Goal: Task Accomplishment & Management: Complete application form

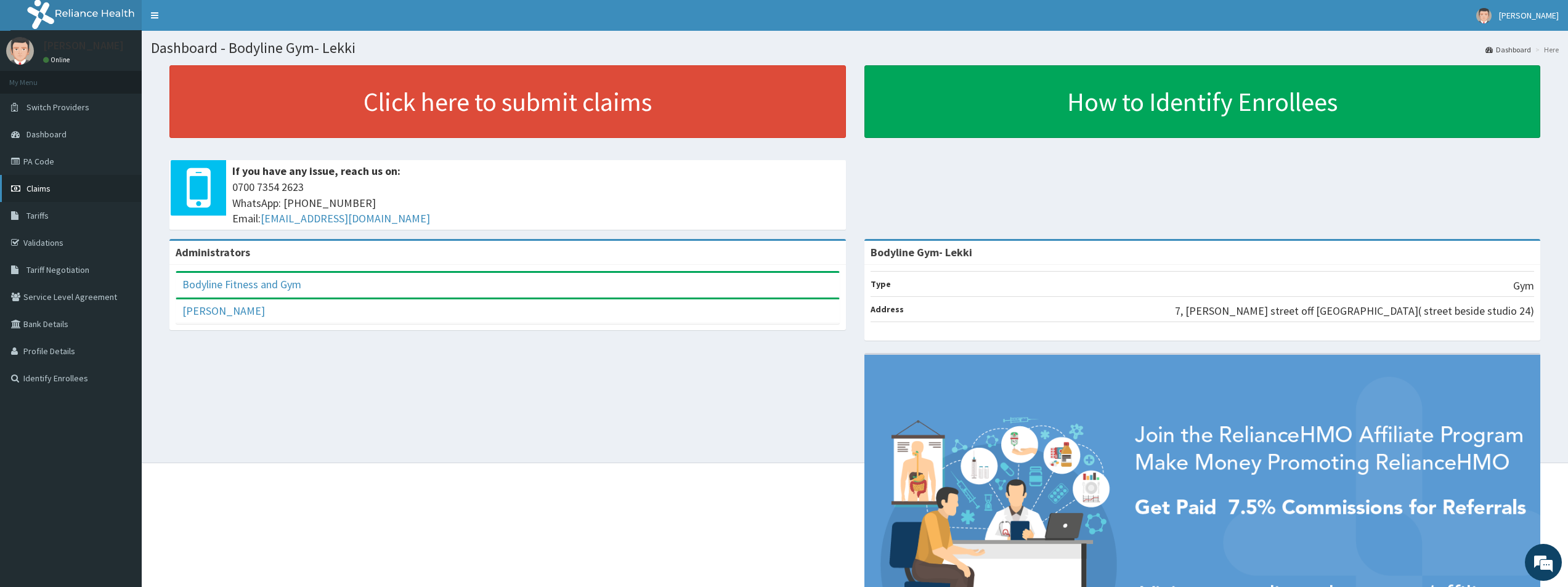
click at [64, 191] on link "Claims" at bounding box center [70, 189] width 141 height 27
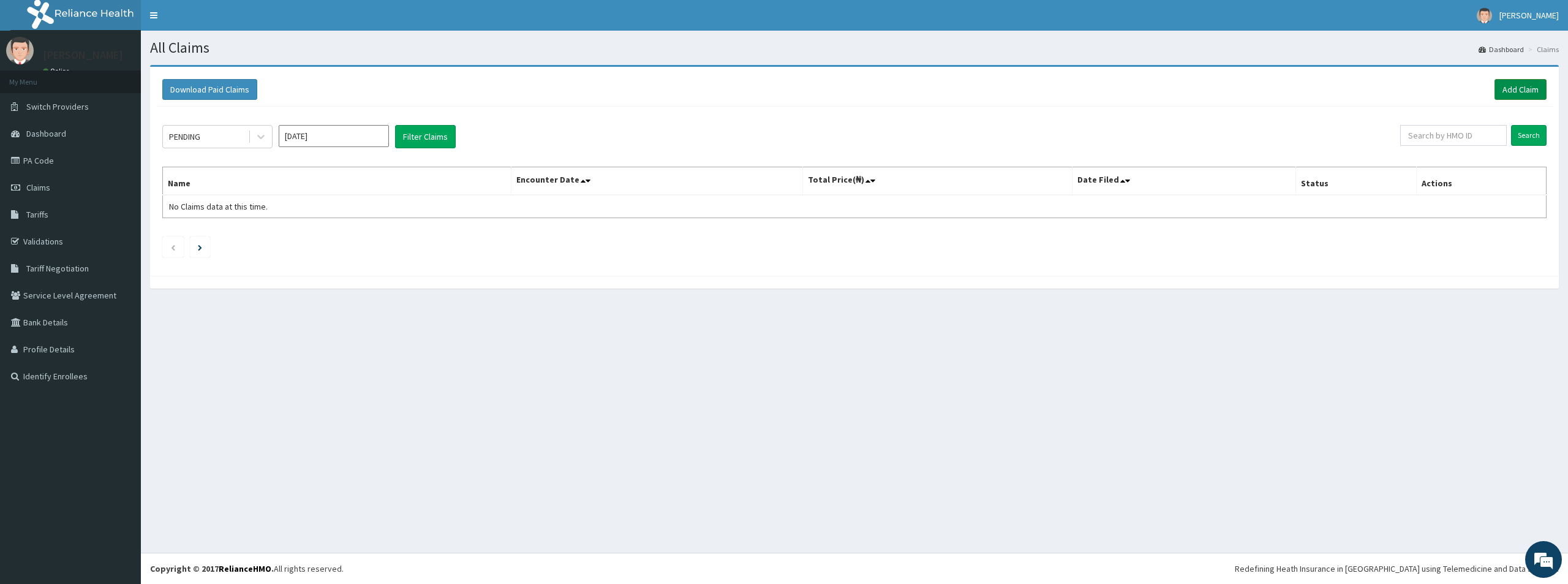
click at [1534, 94] on link "Add Claim" at bounding box center [1519, 89] width 52 height 21
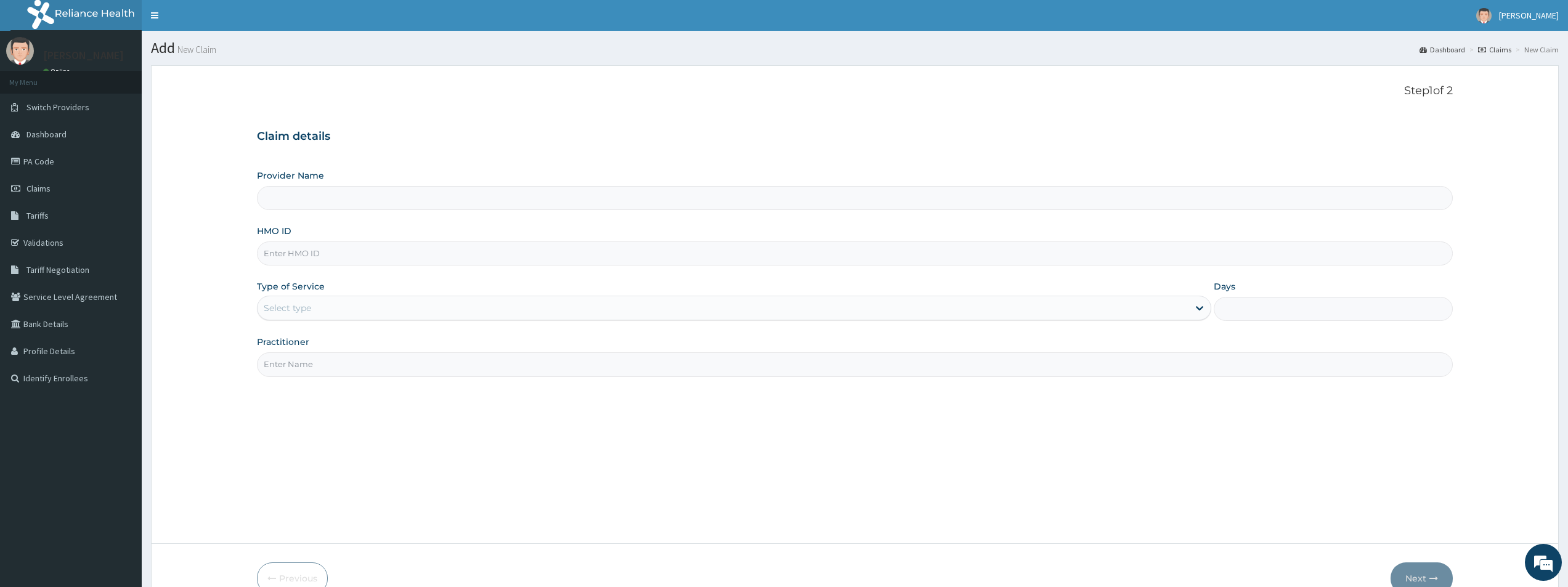
type input "Bodyline Gym- Lekki"
type input "1"
click at [311, 253] on input "HMO ID" at bounding box center [856, 253] width 1196 height 24
type input "ISW/10452/A"
click at [293, 361] on input "Practitioner" at bounding box center [856, 364] width 1196 height 24
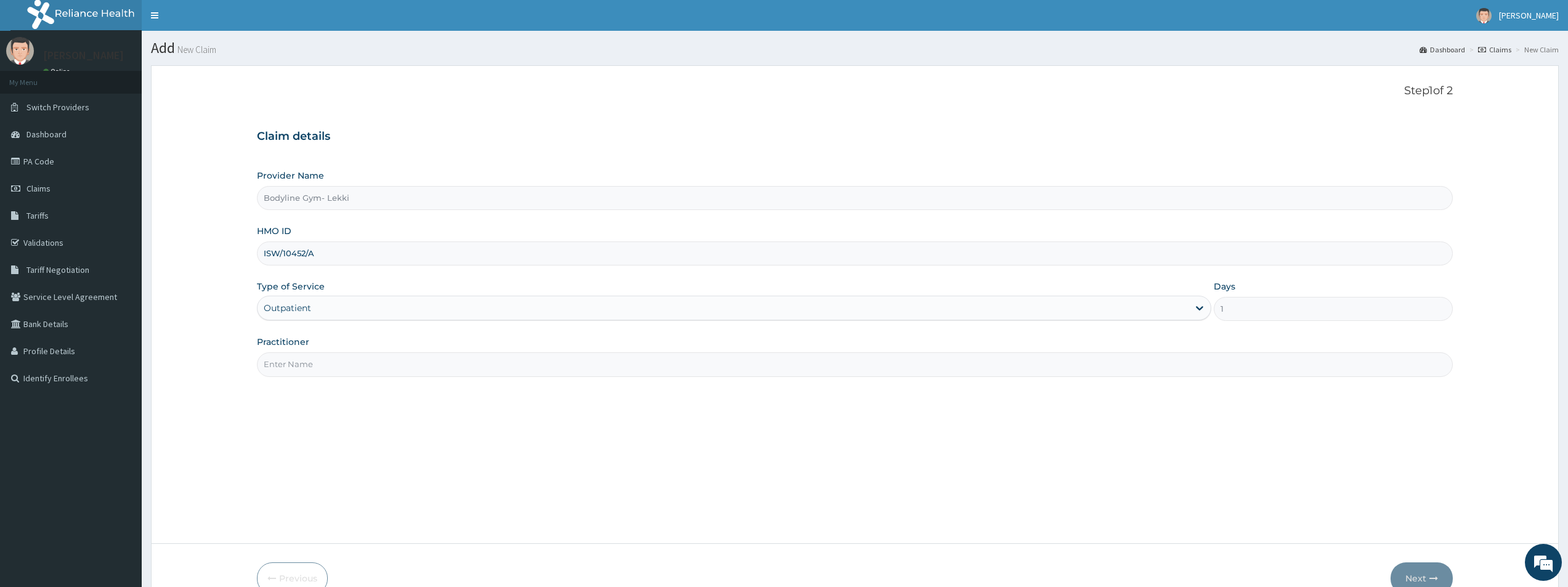
type input "BODYLINE"
click at [1430, 575] on icon "button" at bounding box center [1434, 578] width 8 height 8
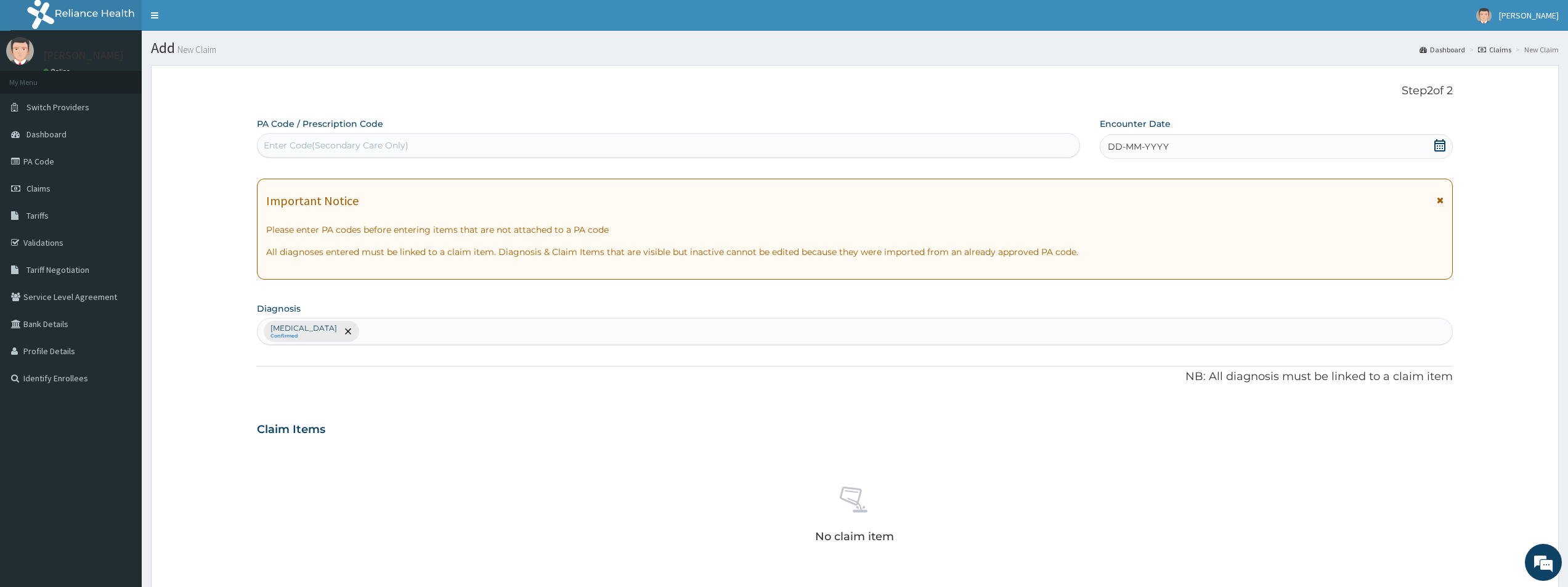
click at [325, 146] on div "Enter Code(Secondary Care Only)" at bounding box center [336, 145] width 145 height 12
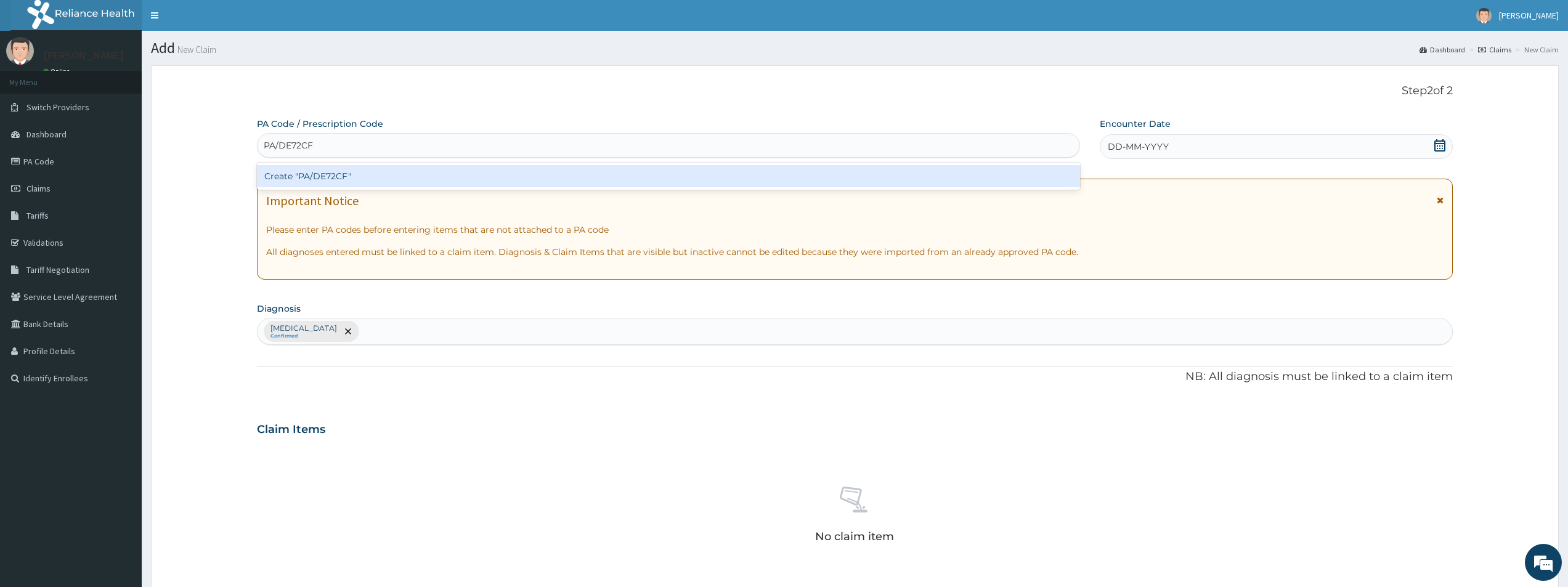
type input "PA/DE72CF"
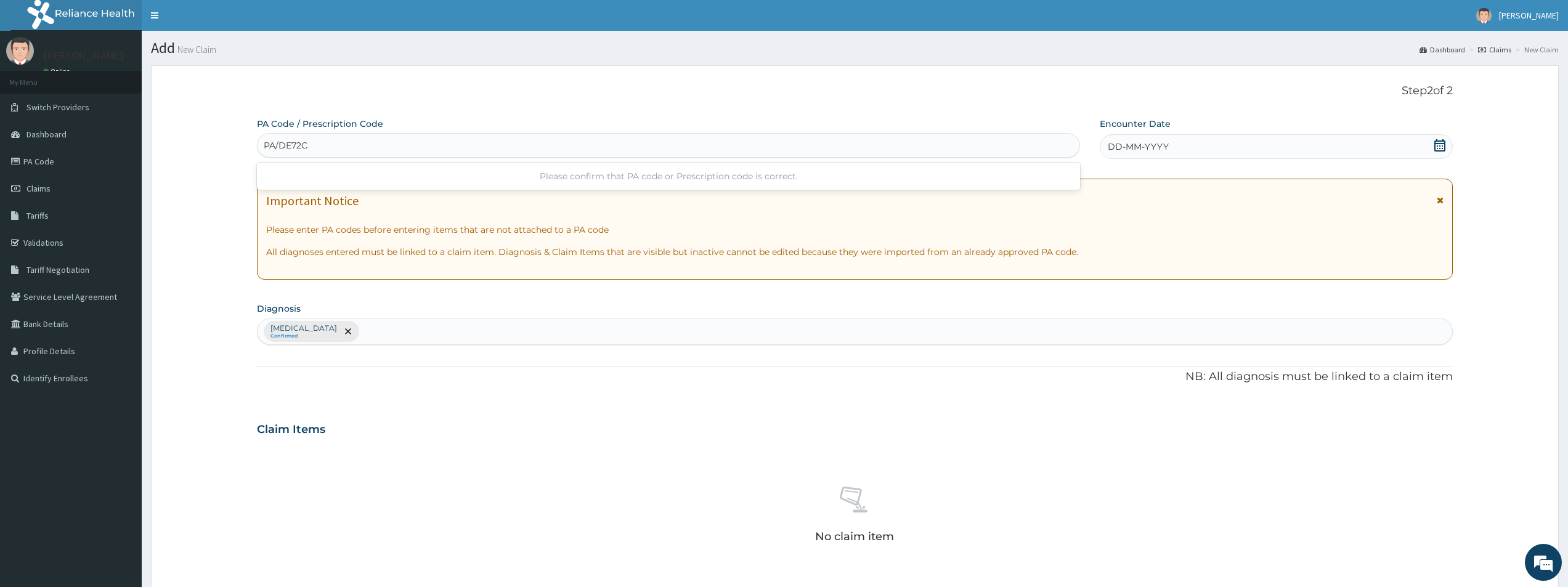
type input "PA/DE72CF"
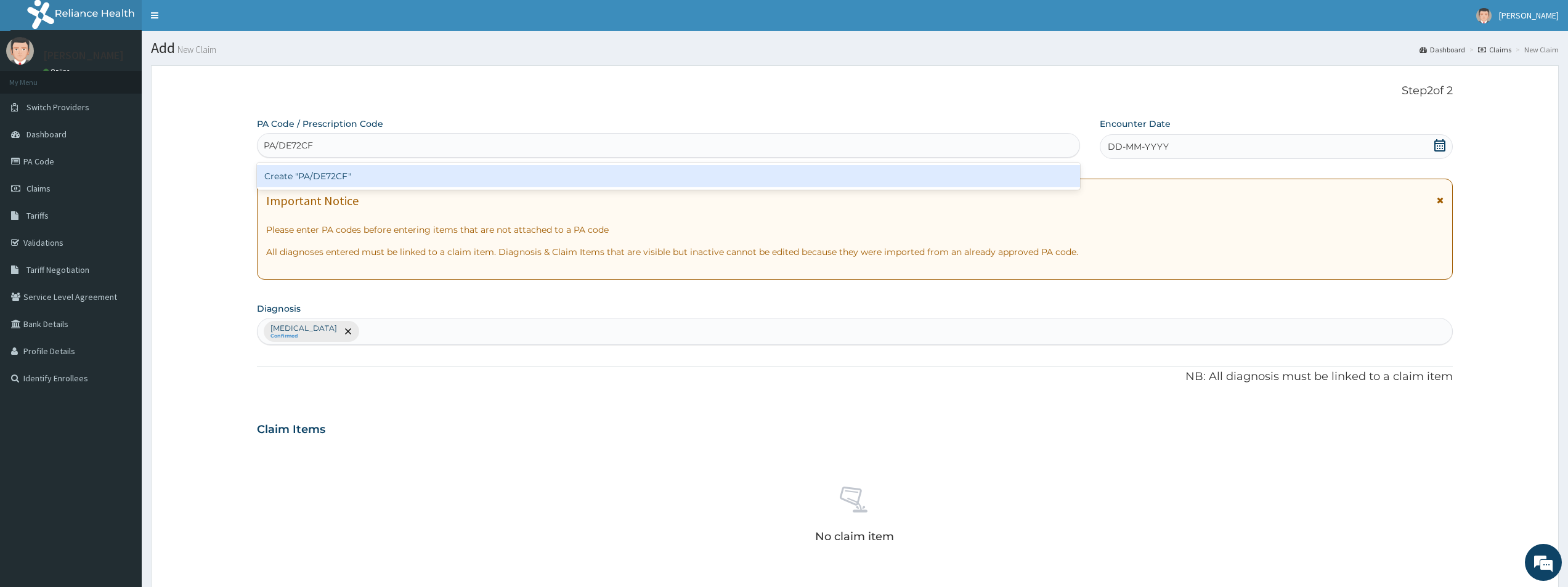
click at [332, 179] on div "Create "PA/DE72CF"" at bounding box center [669, 176] width 823 height 22
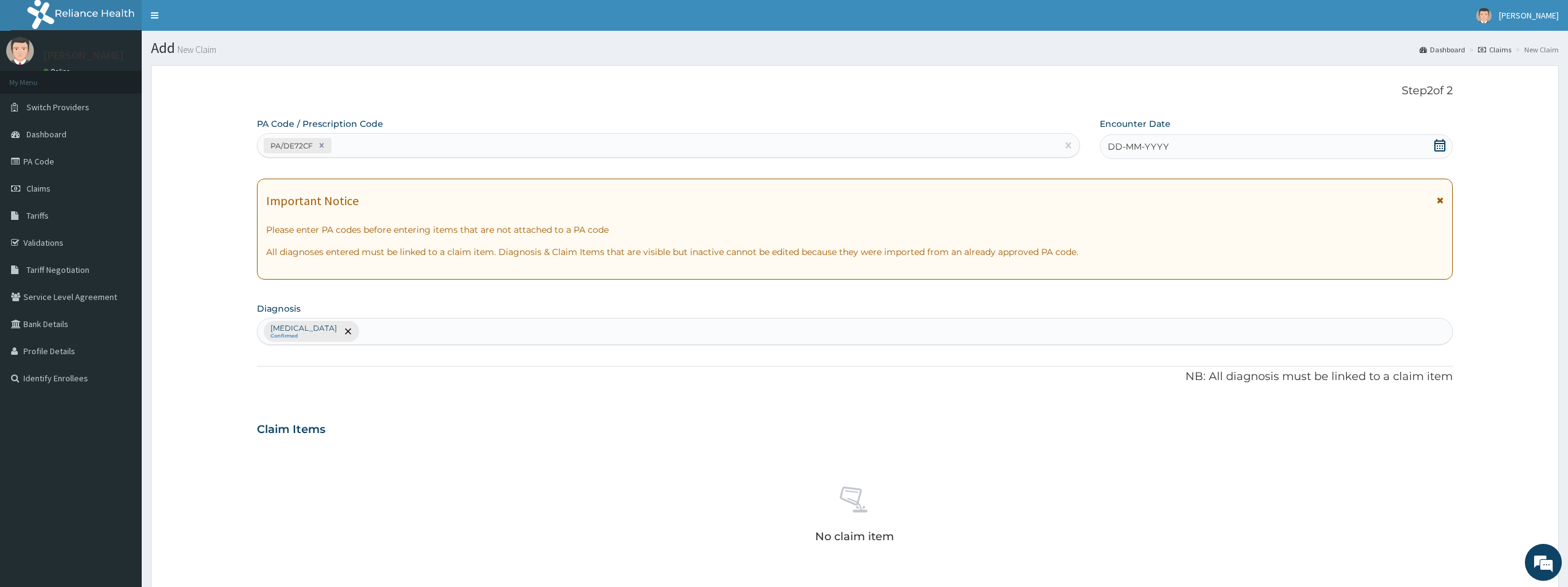
click at [1113, 148] on span "DD-MM-YYYY" at bounding box center [1139, 146] width 61 height 12
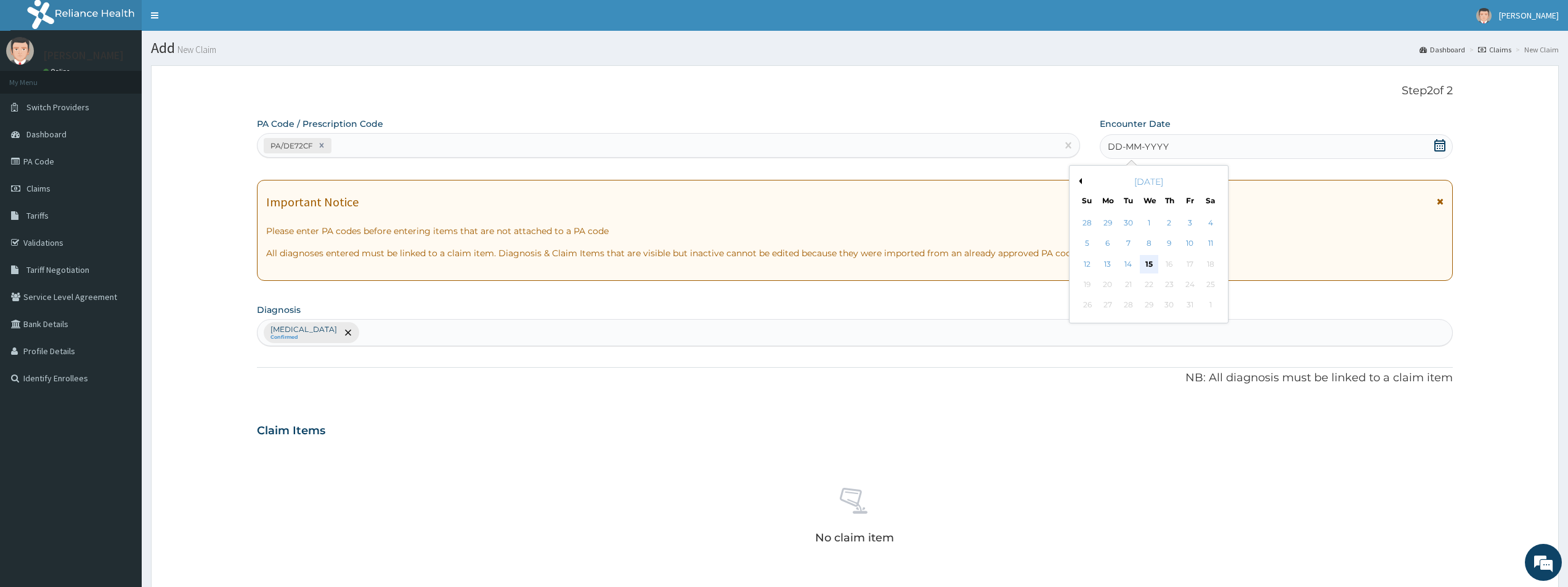
click at [1148, 261] on div "15" at bounding box center [1149, 264] width 18 height 18
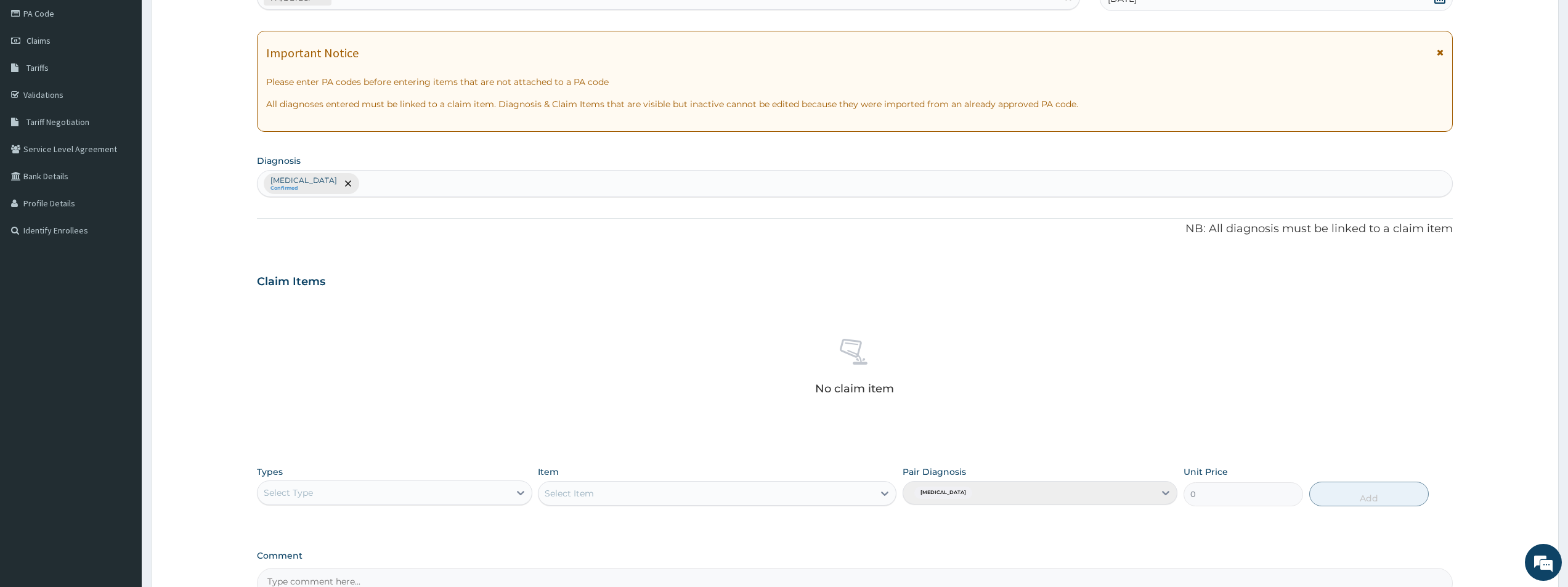
scroll to position [289, 0]
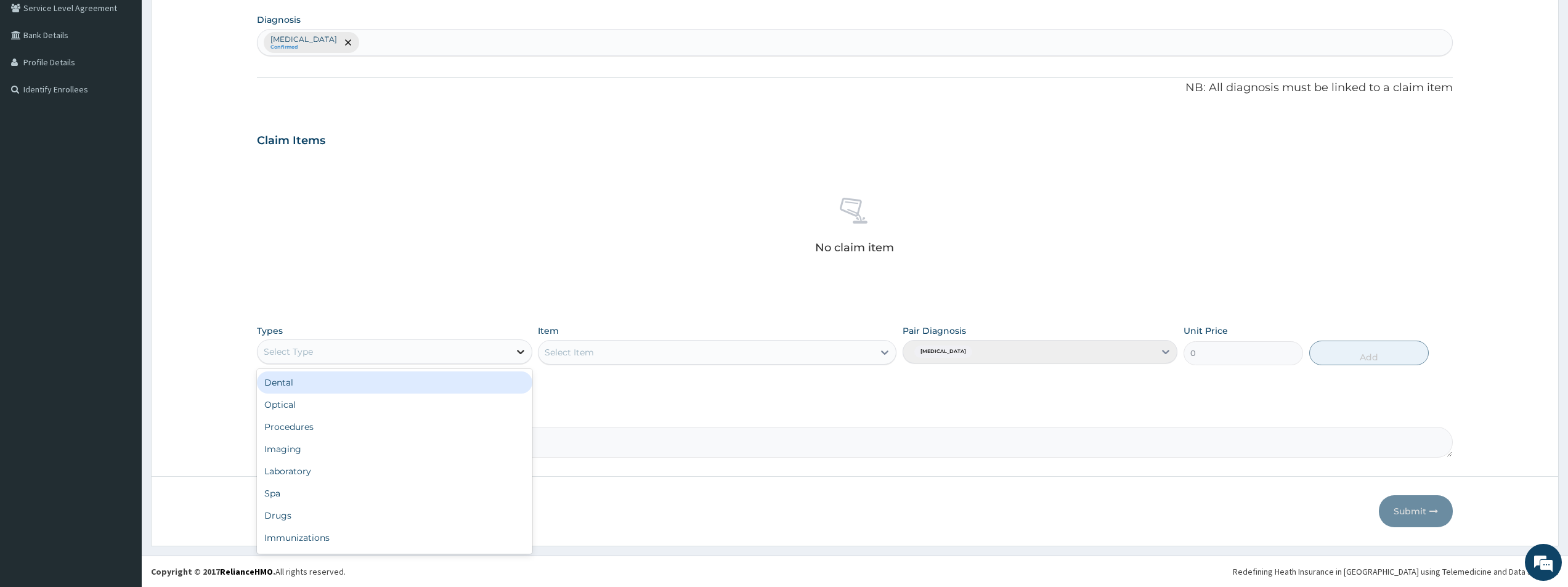
click at [516, 351] on icon at bounding box center [520, 351] width 12 height 12
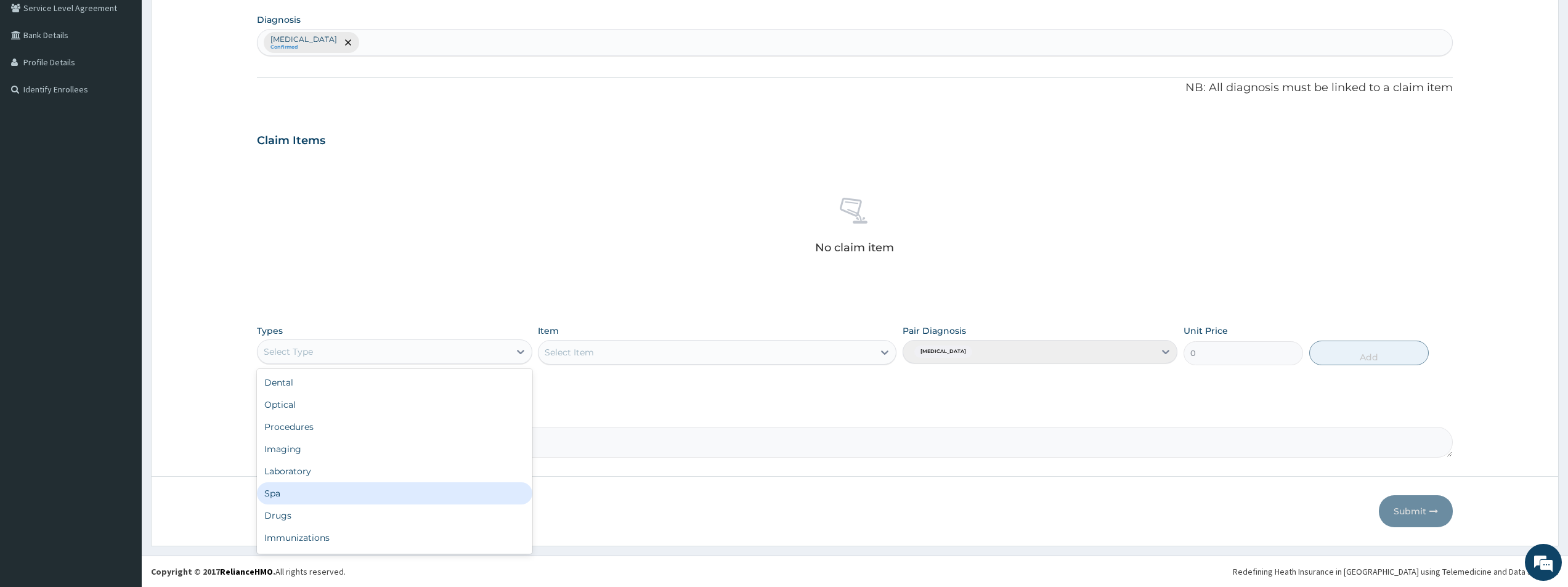
scroll to position [42, 0]
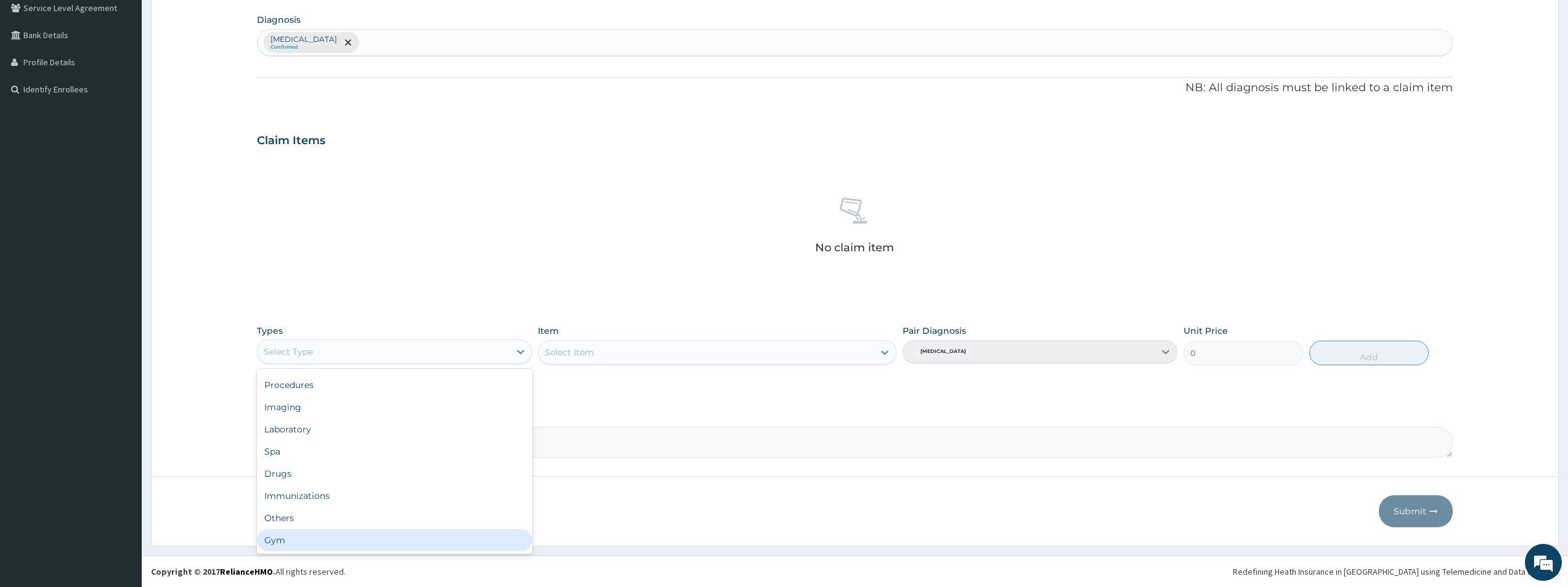
click at [306, 542] on div "Gym" at bounding box center [395, 540] width 275 height 22
click at [885, 351] on icon at bounding box center [885, 352] width 12 height 12
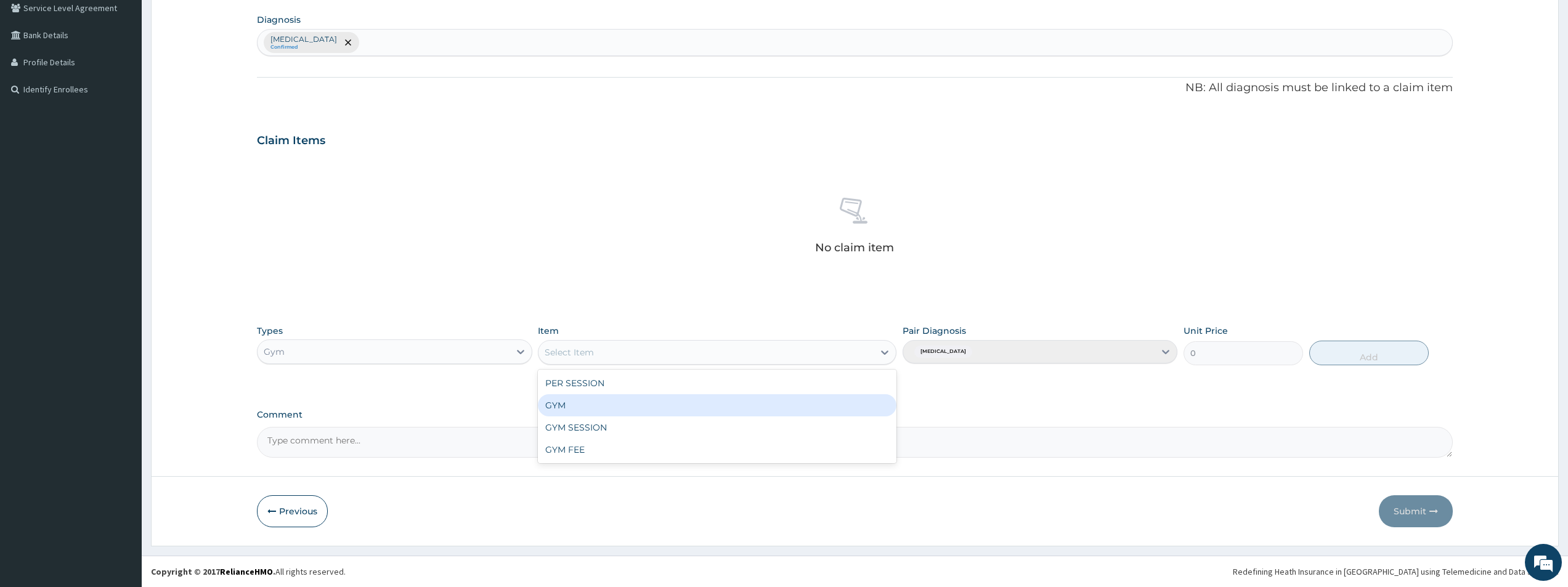
drag, startPoint x: 559, startPoint y: 399, endPoint x: 600, endPoint y: 395, distance: 41.2
click at [562, 399] on div "GYM" at bounding box center [717, 405] width 358 height 22
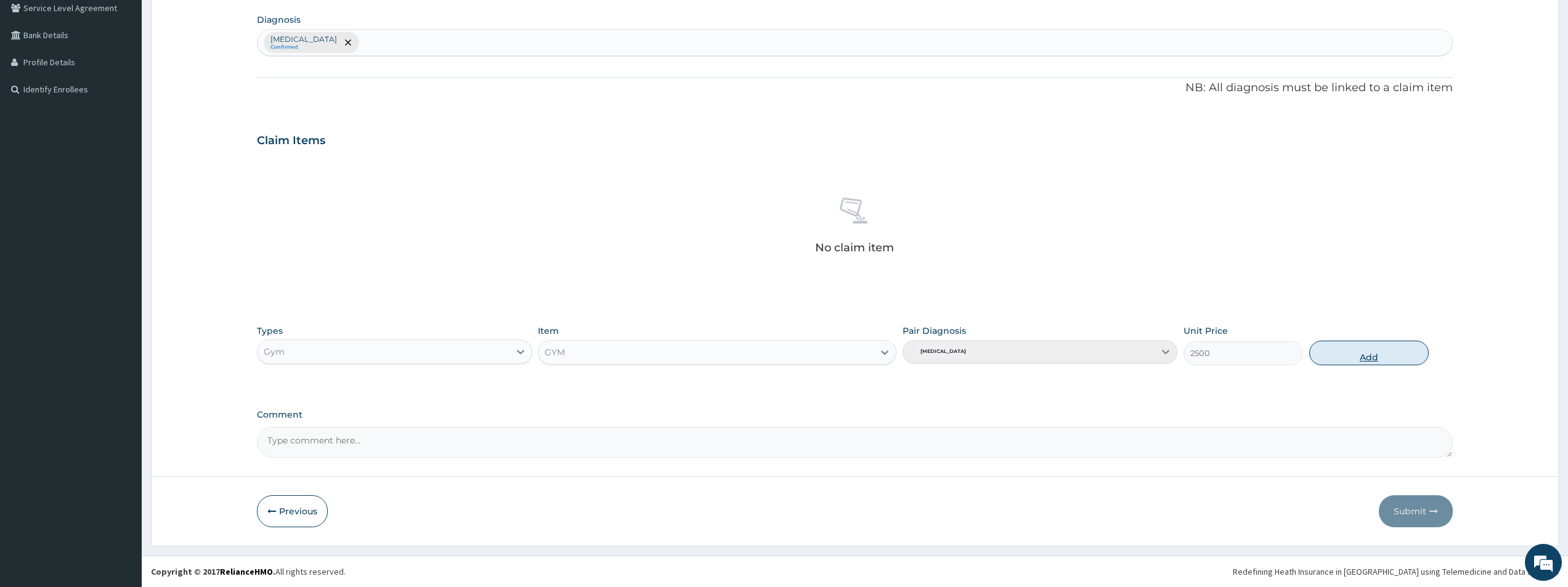
click at [1346, 356] on button "Add" at bounding box center [1369, 353] width 119 height 25
type input "0"
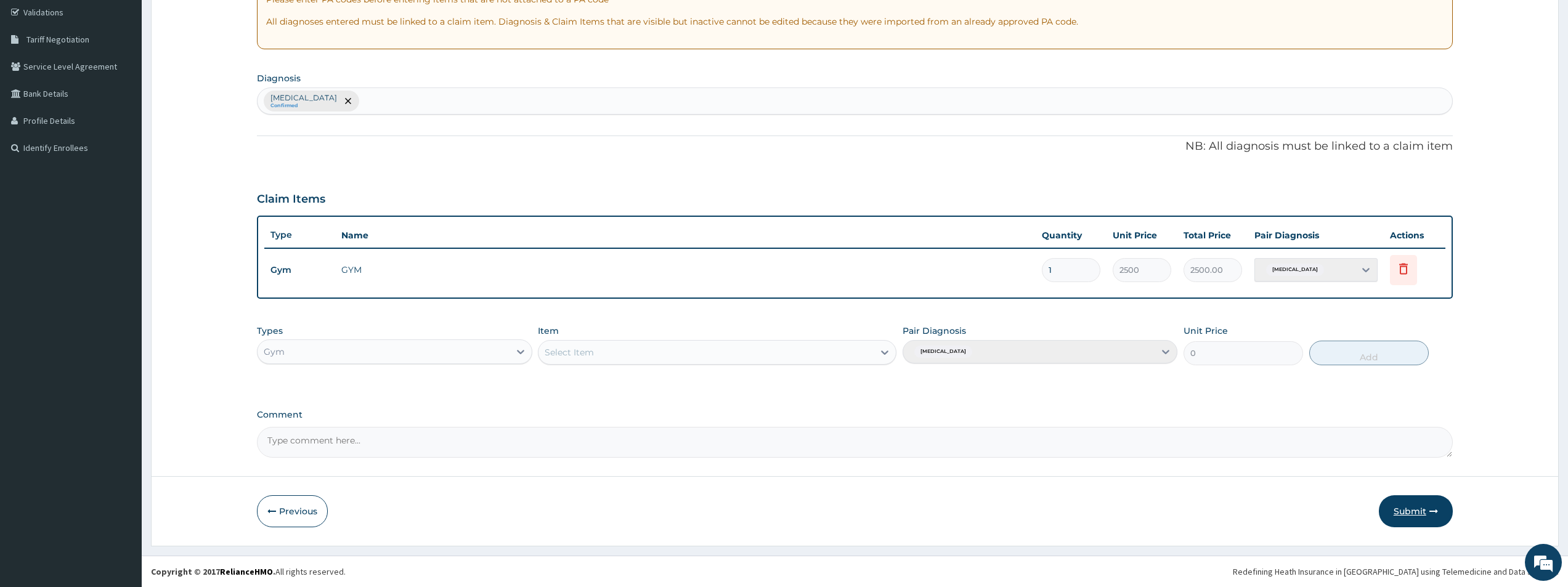
click at [1403, 514] on button "Submit" at bounding box center [1416, 511] width 74 height 32
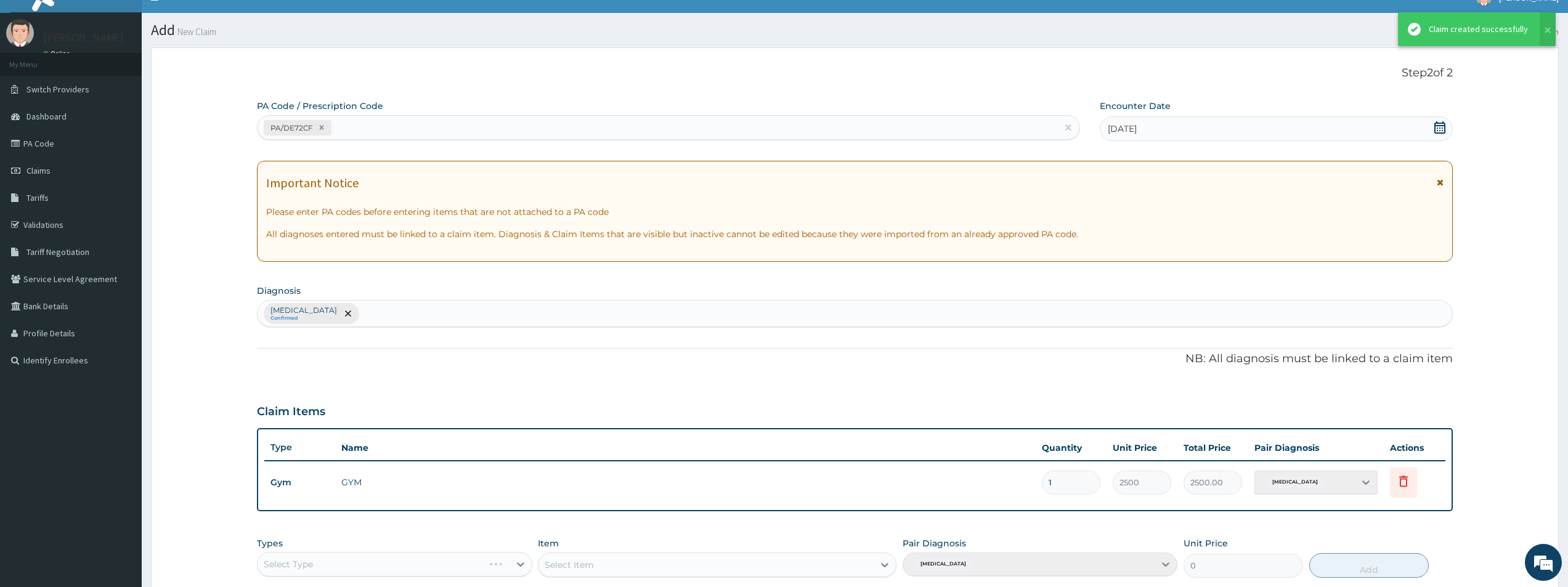
scroll to position [231, 0]
